Goal: Task Accomplishment & Management: Manage account settings

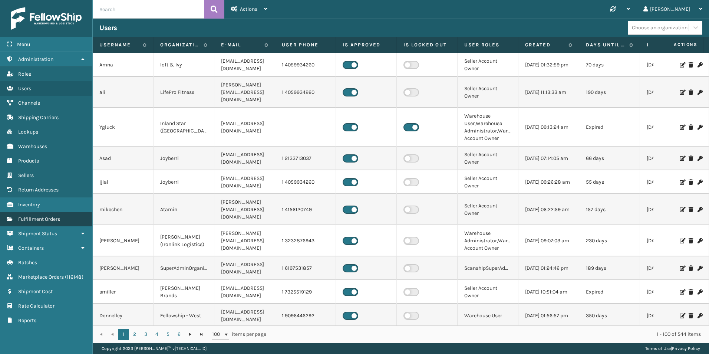
click at [38, 215] on link "Fulfillment Orders" at bounding box center [46, 219] width 92 height 14
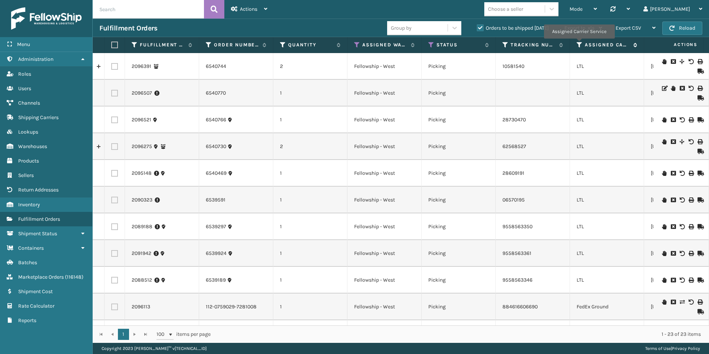
click at [579, 44] on icon at bounding box center [579, 45] width 6 height 7
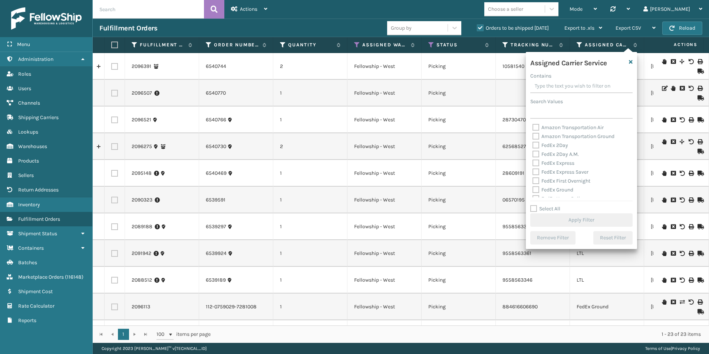
click at [533, 207] on label "Select All" at bounding box center [545, 208] width 30 height 6
click at [533, 205] on input "Select All" at bounding box center [585, 204] width 111 height 1
checkbox input "true"
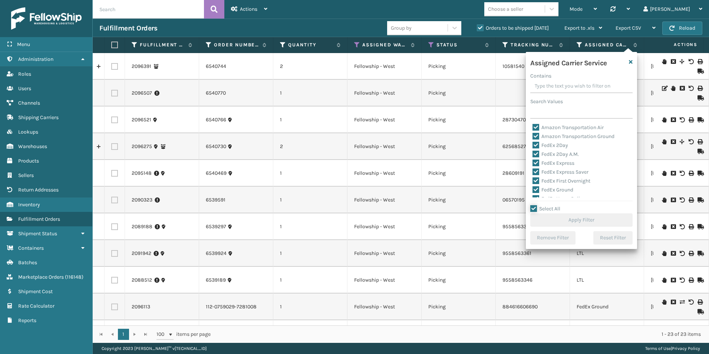
checkbox input "true"
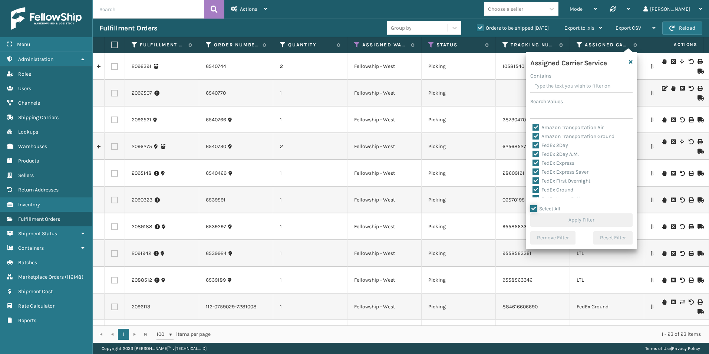
checkbox input "true"
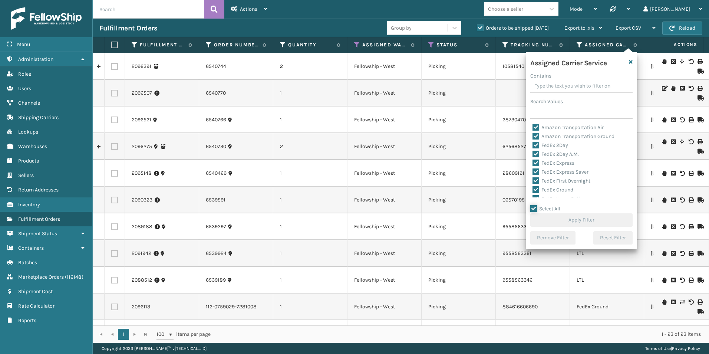
checkbox input "true"
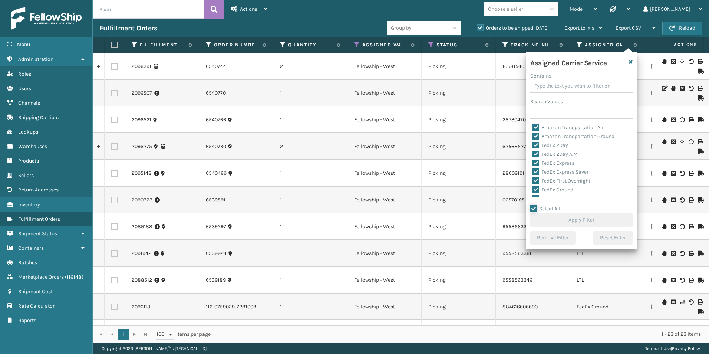
checkbox input "true"
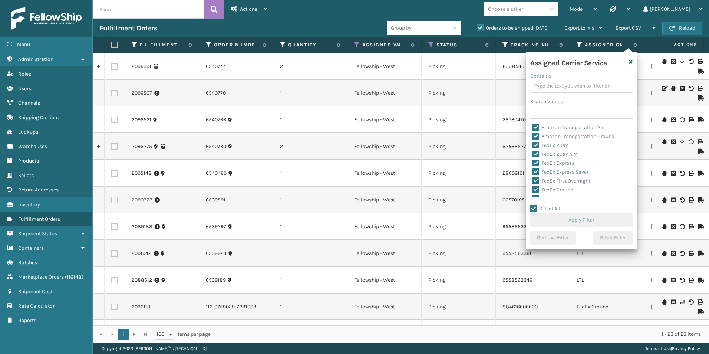
checkbox input "true"
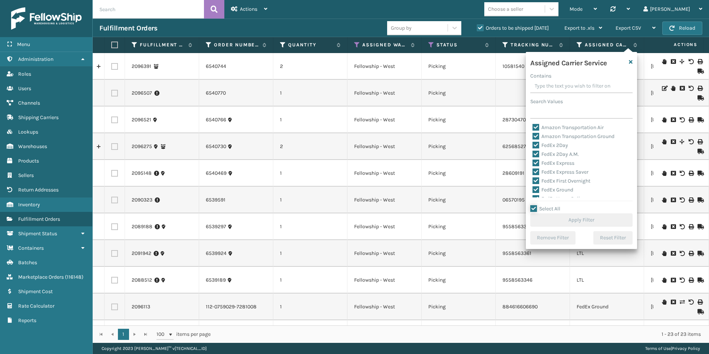
checkbox input "true"
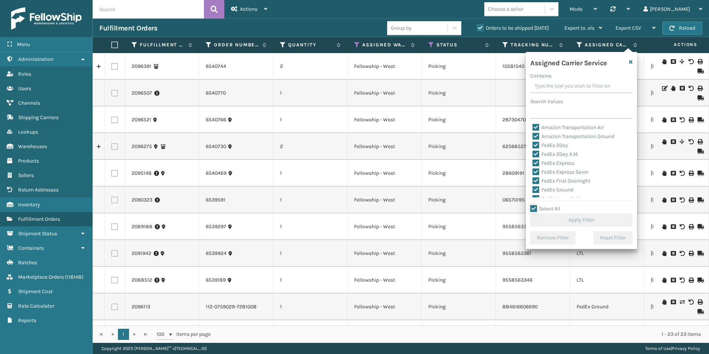
checkbox input "true"
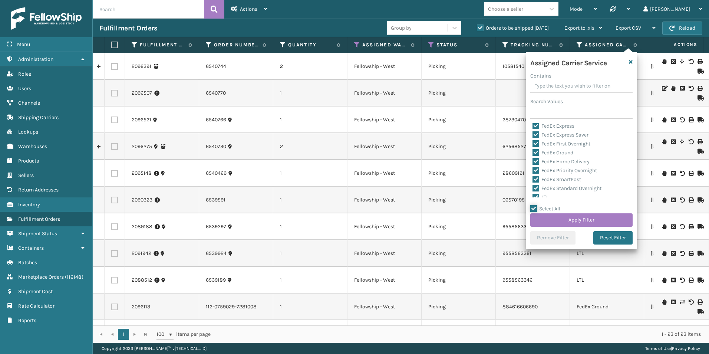
scroll to position [74, 0]
click at [533, 160] on label "LTL" at bounding box center [540, 160] width 16 height 6
click at [533, 160] on input "LTL" at bounding box center [532, 158] width 0 height 5
checkbox input "false"
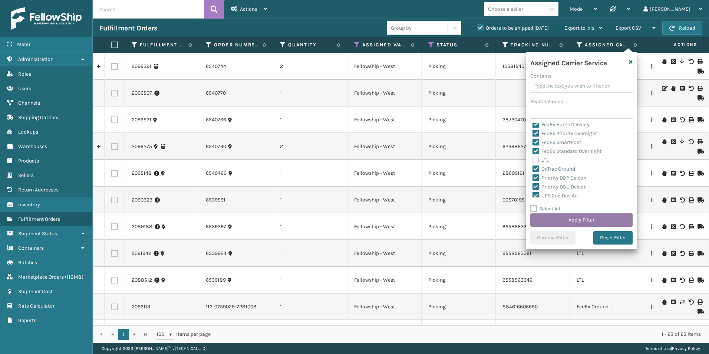
click at [570, 220] on button "Apply Filter" at bounding box center [581, 219] width 102 height 13
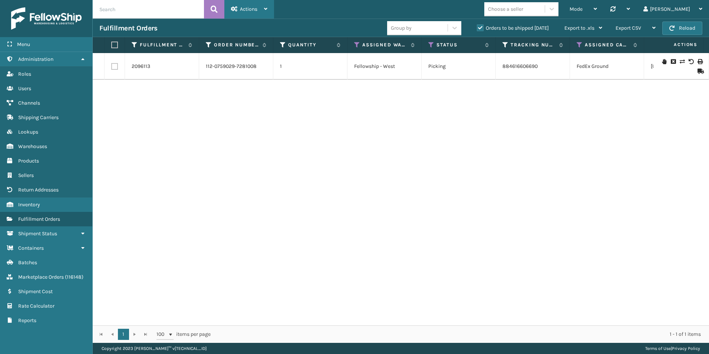
click at [269, 9] on div "Actions Settings Remove All Filters Track Fulfillment Order Export Labels Bulk …" at bounding box center [249, 9] width 50 height 19
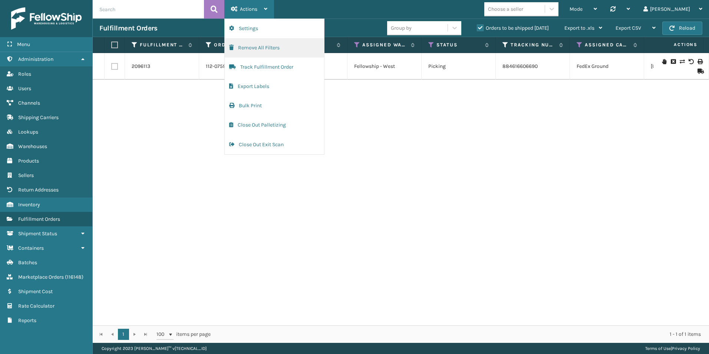
click at [257, 47] on button "Remove All Filters" at bounding box center [274, 47] width 99 height 19
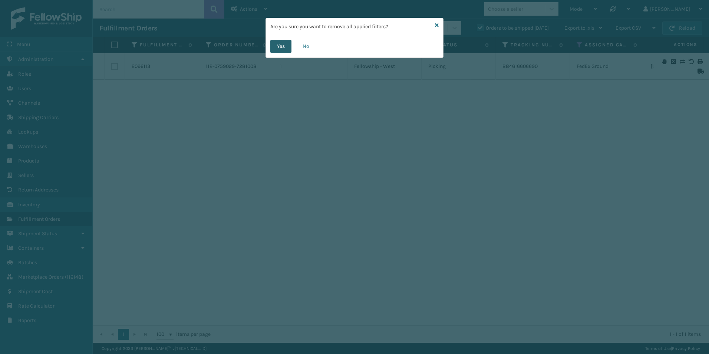
click at [282, 45] on button "Yes" at bounding box center [280, 46] width 21 height 13
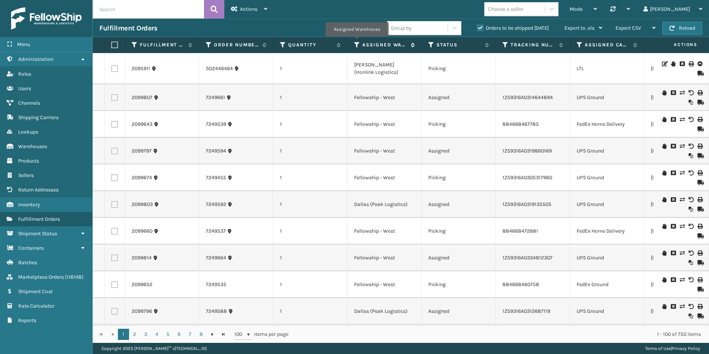
click at [357, 42] on icon at bounding box center [357, 45] width 6 height 7
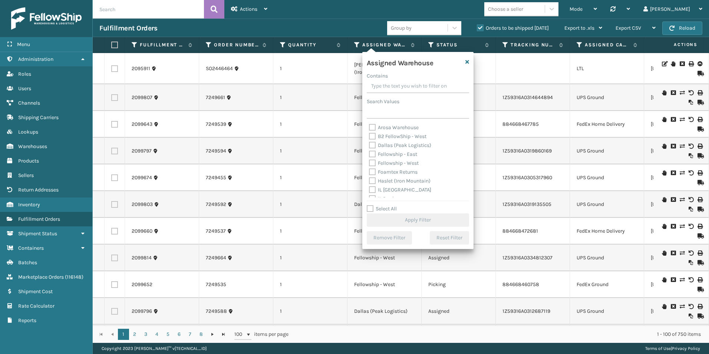
click at [371, 163] on label "Fellowship - West" at bounding box center [394, 163] width 50 height 6
click at [369, 163] on input "Fellowship - West" at bounding box center [369, 161] width 0 height 5
checkbox input "true"
click at [403, 216] on button "Apply Filter" at bounding box center [418, 219] width 102 height 13
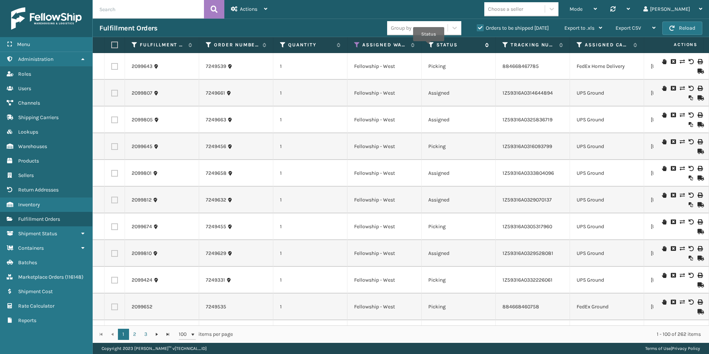
click at [428, 46] on icon at bounding box center [431, 45] width 6 height 7
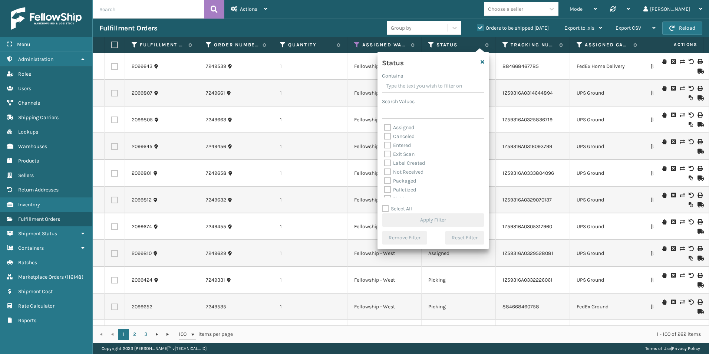
scroll to position [37, 0]
click at [388, 161] on label "Picking" at bounding box center [397, 161] width 26 height 6
click at [384, 161] on input "Picking" at bounding box center [384, 159] width 0 height 5
checkbox input "true"
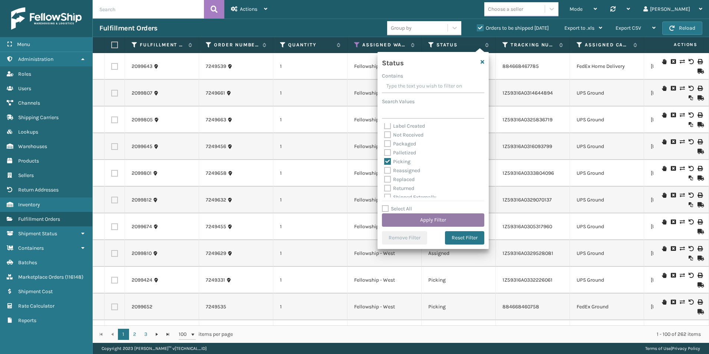
click at [420, 219] on button "Apply Filter" at bounding box center [433, 219] width 102 height 13
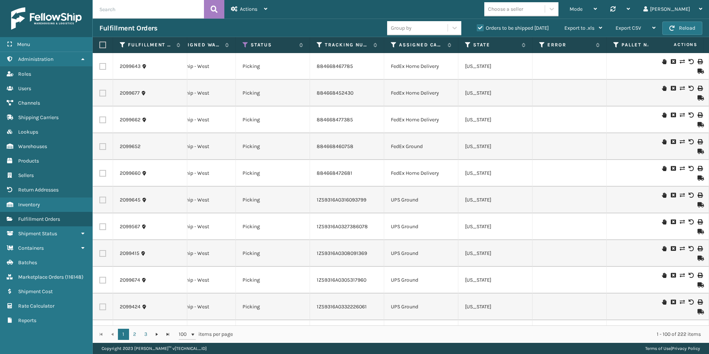
scroll to position [0, 188]
click at [390, 44] on icon at bounding box center [391, 45] width 6 height 7
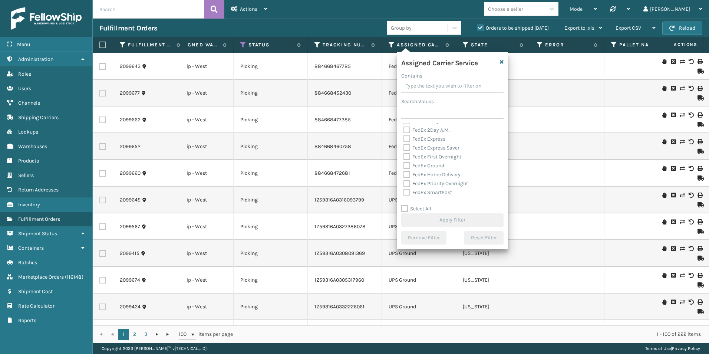
scroll to position [37, 0]
click at [404, 209] on label "Select All" at bounding box center [416, 208] width 30 height 6
click at [404, 205] on input "Select All" at bounding box center [456, 204] width 111 height 1
checkbox input "true"
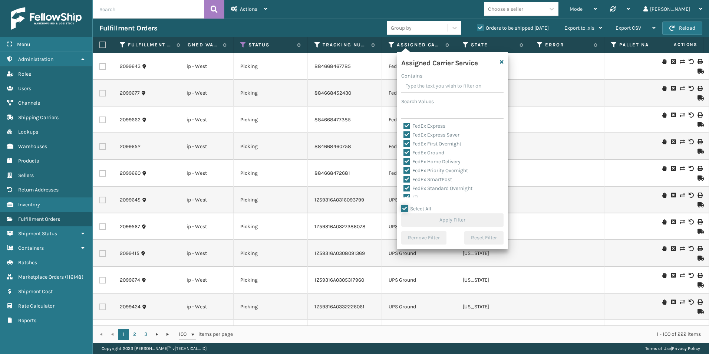
checkbox input "true"
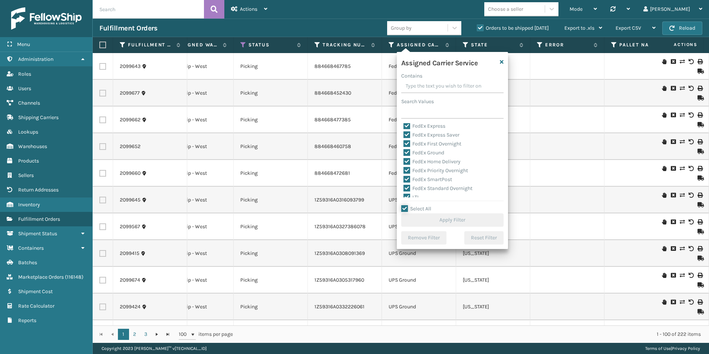
checkbox input "true"
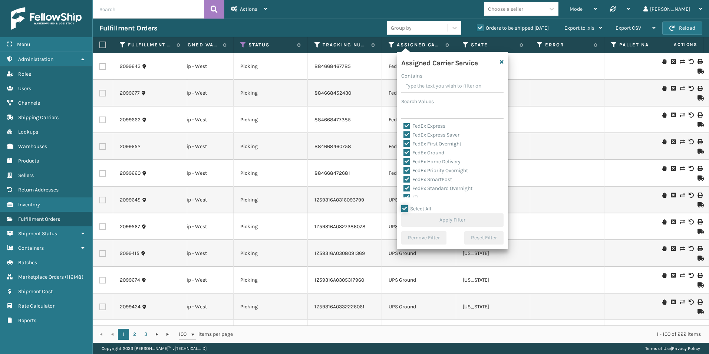
checkbox input "true"
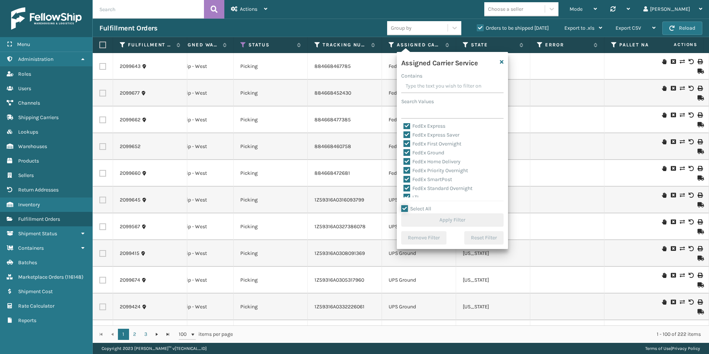
checkbox input "true"
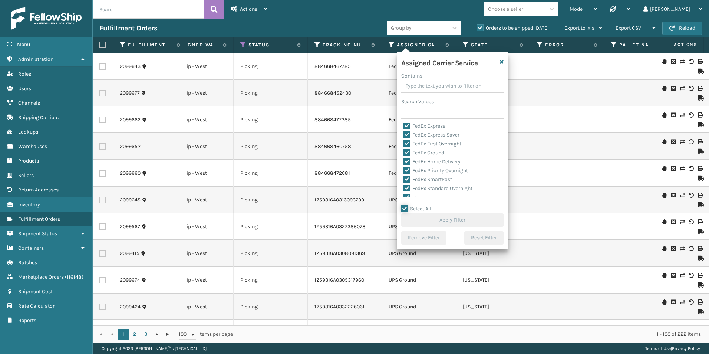
checkbox input "true"
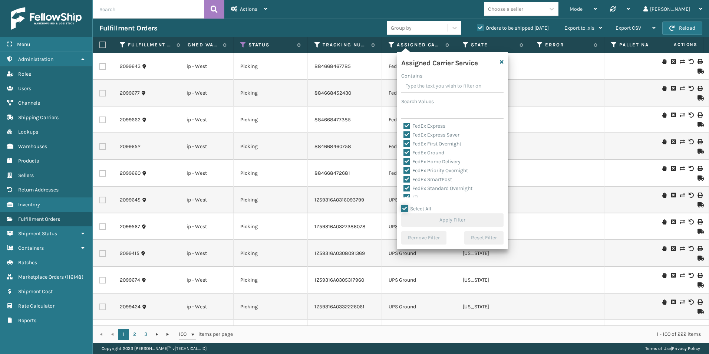
checkbox input "true"
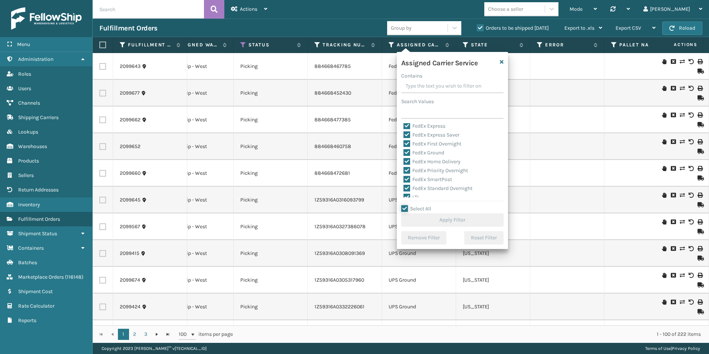
checkbox input "true"
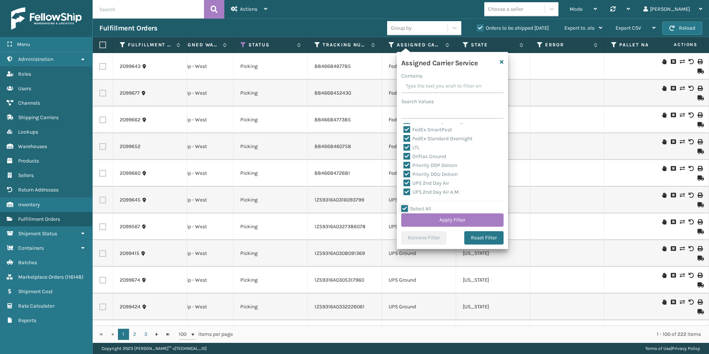
scroll to position [74, 0]
click at [407, 158] on label "LTL" at bounding box center [411, 160] width 16 height 6
click at [404, 158] on input "LTL" at bounding box center [403, 158] width 0 height 5
checkbox input "false"
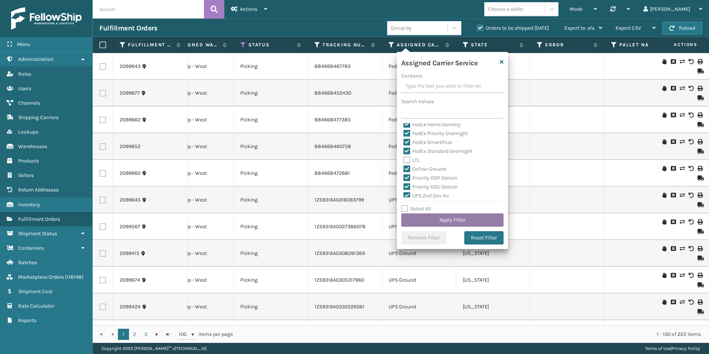
click at [440, 217] on button "Apply Filter" at bounding box center [452, 219] width 102 height 13
